Goal: Check status: Check status

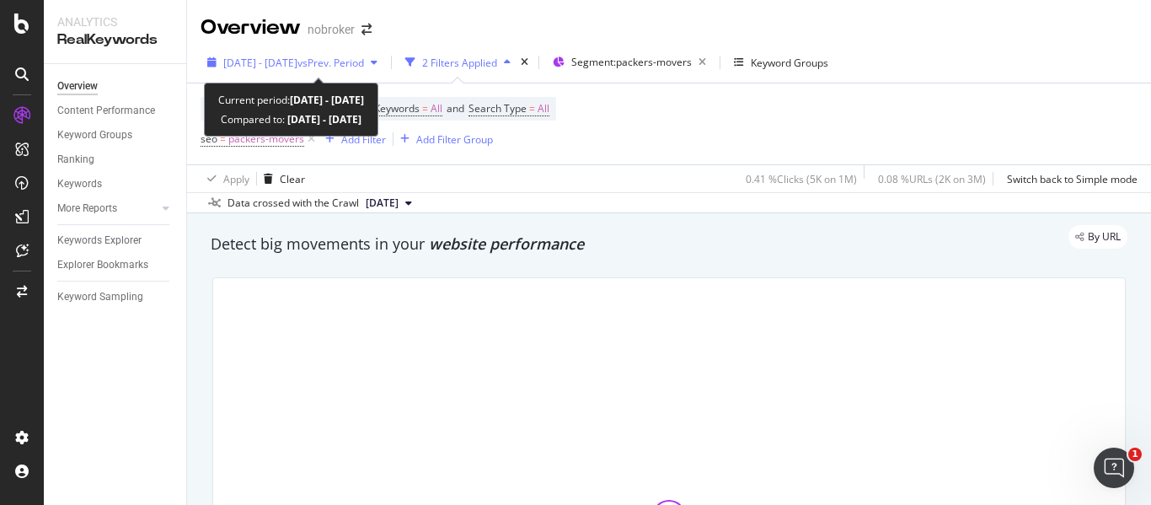
click at [364, 63] on span "vs Prev. Period" at bounding box center [330, 63] width 67 height 14
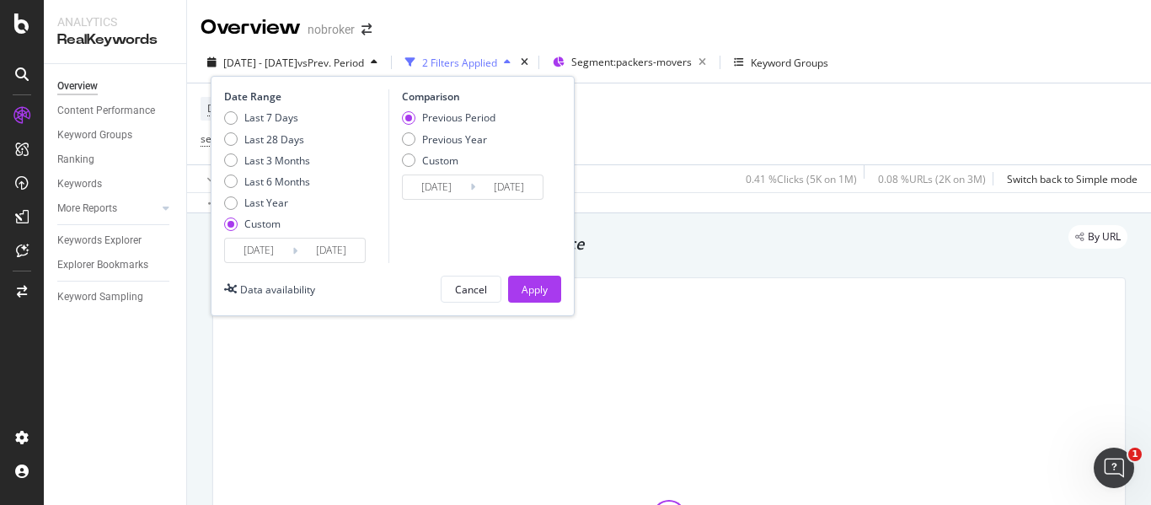
click at [281, 249] on input "[DATE]" at bounding box center [258, 250] width 67 height 24
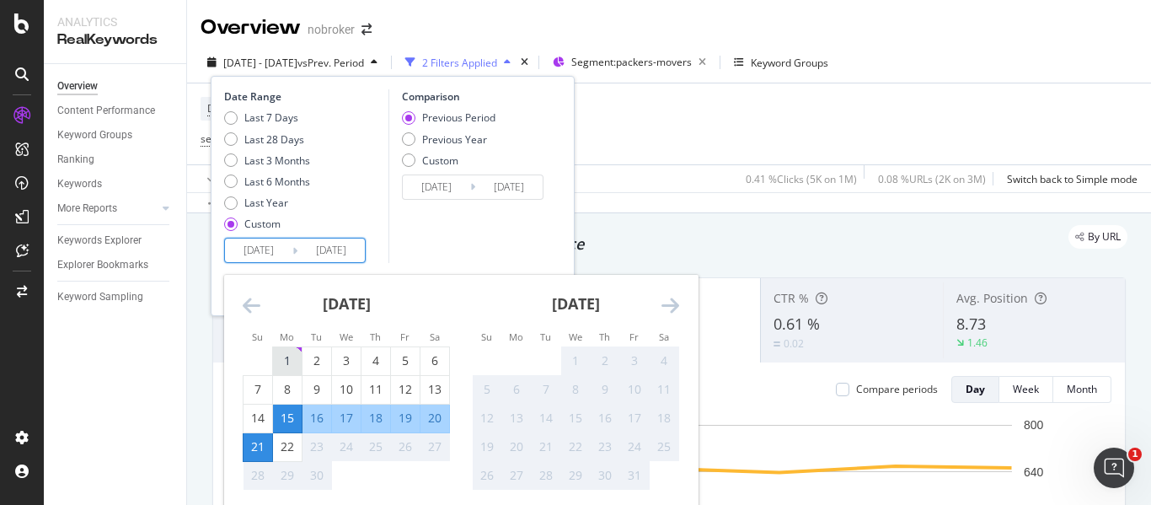
click at [282, 355] on div "1" at bounding box center [287, 360] width 29 height 17
type input "[DATE]"
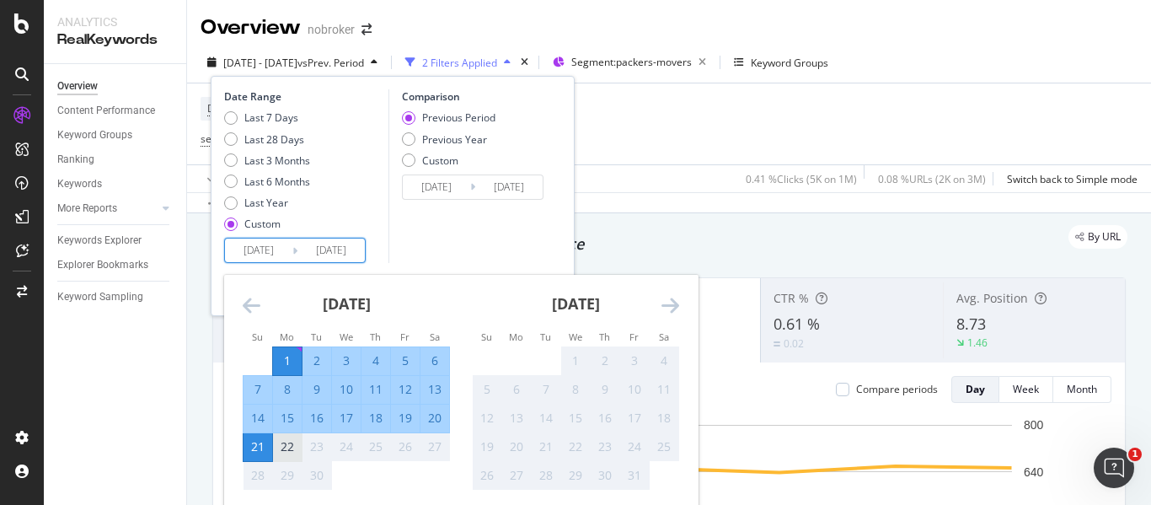
click at [287, 445] on div "22" at bounding box center [287, 446] width 29 height 17
type input "[DATE]"
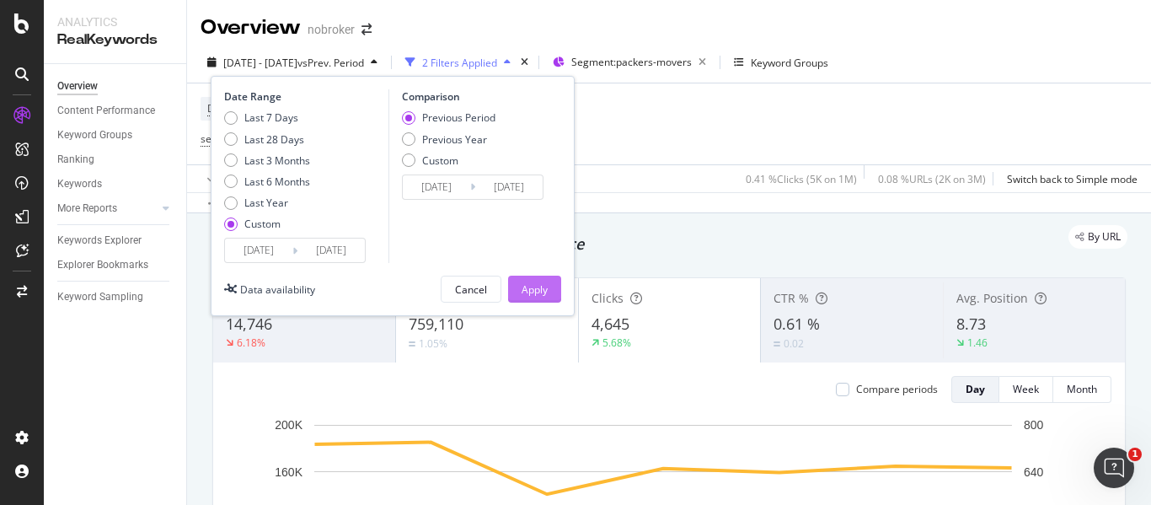
click at [543, 284] on div "Apply" at bounding box center [534, 289] width 26 height 14
